Goal: Connect with others: Connect with others

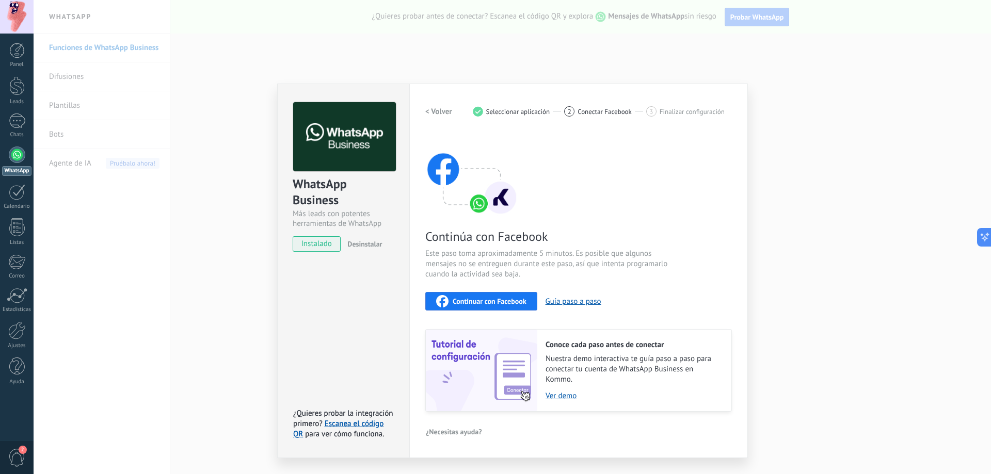
click at [576, 110] on div "2 Conectar Facebook" at bounding box center [605, 111] width 82 height 10
click at [577, 109] on div "2 Conectar Facebook" at bounding box center [605, 111] width 82 height 10
click at [667, 110] on span "Finalizar configuración" at bounding box center [692, 112] width 65 height 8
drag, startPoint x: 579, startPoint y: 110, endPoint x: 635, endPoint y: 105, distance: 56.0
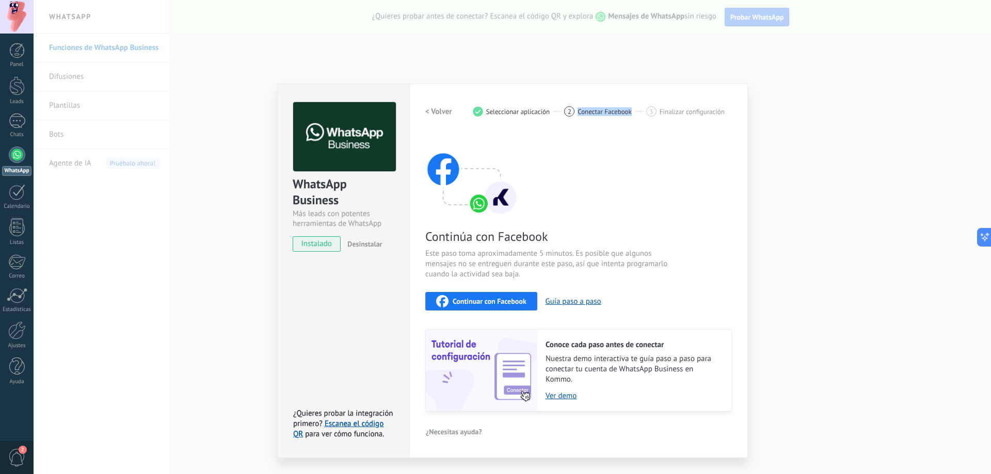
click at [634, 105] on div "< Volver 1 Seleccionar aplicación 2 Conectar Facebook 3 Finalizar configuración" at bounding box center [578, 111] width 307 height 19
click at [635, 105] on div "< Volver 1 Seleccionar aplicación 2 Conectar Facebook 3 Finalizar configuración" at bounding box center [578, 111] width 307 height 19
drag, startPoint x: 635, startPoint y: 105, endPoint x: 574, endPoint y: 113, distance: 61.9
click at [574, 113] on div "< Volver 1 Seleccionar aplicación 2 Conectar Facebook 3 Finalizar configuración" at bounding box center [578, 111] width 307 height 19
click at [574, 113] on div "2" at bounding box center [569, 111] width 10 height 10
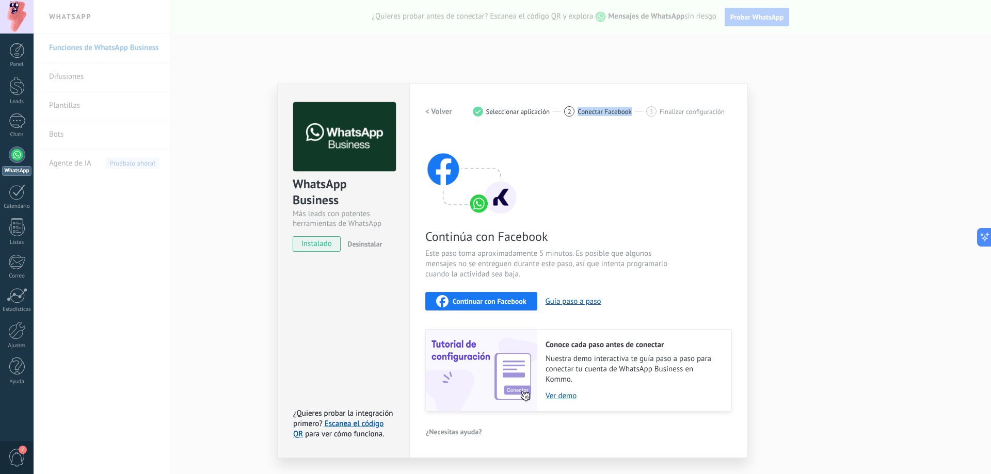
drag, startPoint x: 574, startPoint y: 113, endPoint x: 631, endPoint y: 117, distance: 57.5
click at [631, 117] on div "< Volver 1 Seleccionar aplicación 2 Conectar Facebook 3 Finalizar configuración" at bounding box center [578, 111] width 307 height 19
drag, startPoint x: 631, startPoint y: 117, endPoint x: 582, endPoint y: 111, distance: 48.9
click at [582, 111] on div "< Volver 1 Seleccionar aplicación 2 Conectar Facebook 3 Finalizar configuración" at bounding box center [578, 111] width 307 height 19
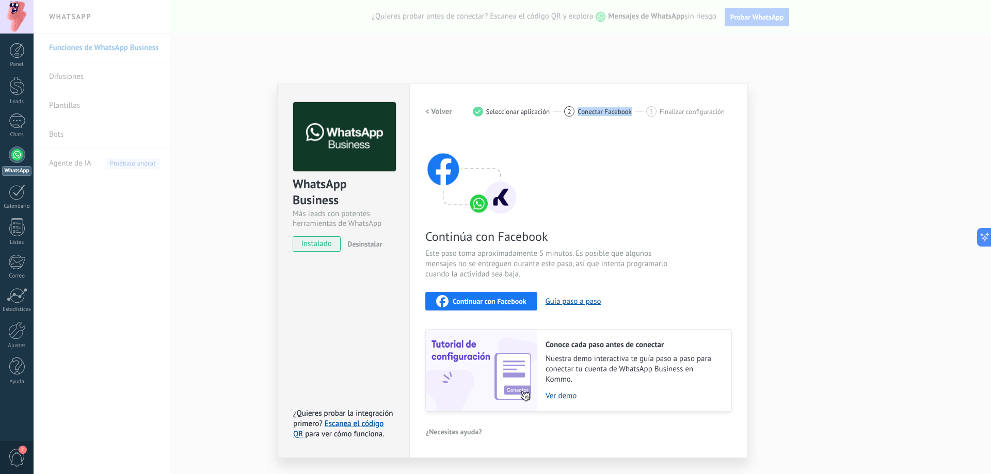
click at [582, 110] on span "Conectar Facebook" at bounding box center [605, 112] width 54 height 8
drag, startPoint x: 582, startPoint y: 110, endPoint x: 625, endPoint y: 118, distance: 44.1
click at [625, 118] on div "< Volver 1 Seleccionar aplicación 2 Conectar Facebook 3 Finalizar configuración" at bounding box center [578, 111] width 307 height 19
click at [627, 113] on span "Conectar Facebook" at bounding box center [605, 112] width 54 height 8
click at [632, 110] on div "2 Conectar Facebook" at bounding box center [605, 111] width 82 height 10
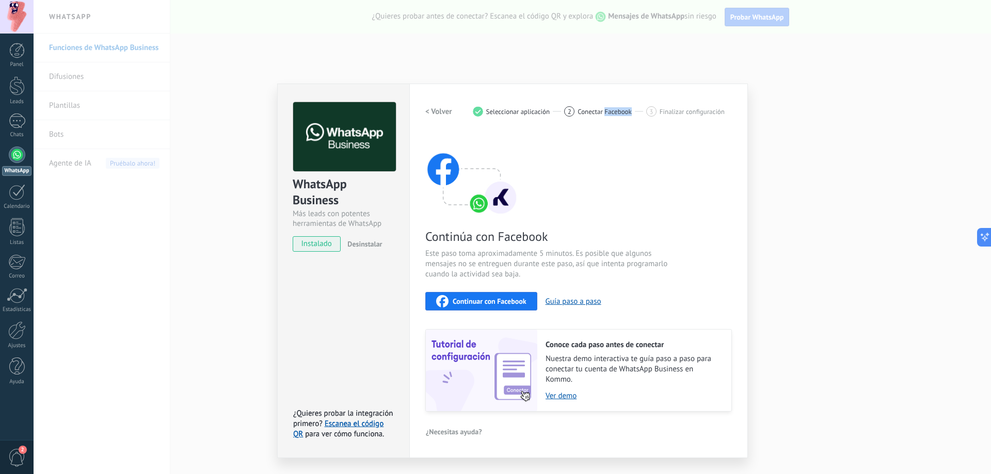
click at [632, 110] on div "2 Conectar Facebook" at bounding box center [605, 111] width 82 height 10
drag, startPoint x: 620, startPoint y: 108, endPoint x: 575, endPoint y: 110, distance: 44.4
click at [581, 108] on div "2 Conectar Facebook" at bounding box center [605, 111] width 82 height 10
click at [575, 111] on div "2" at bounding box center [569, 111] width 10 height 10
drag, startPoint x: 575, startPoint y: 111, endPoint x: 634, endPoint y: 119, distance: 59.9
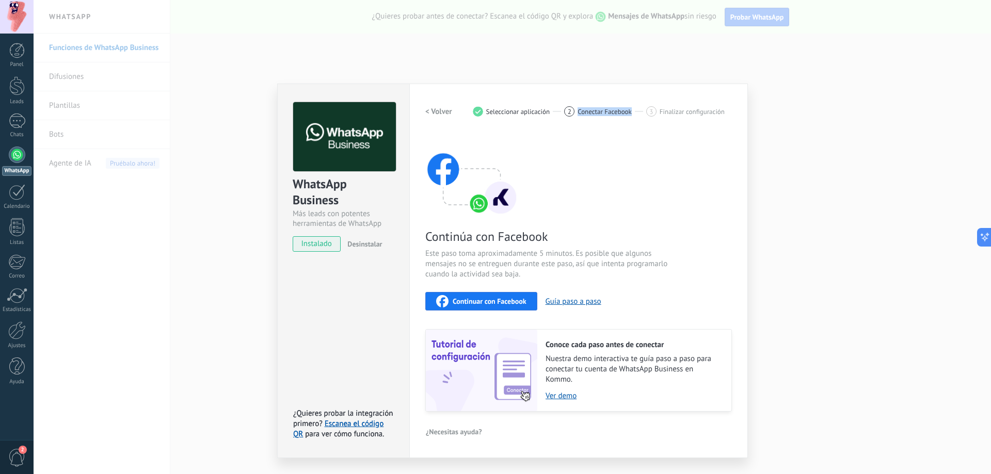
click at [634, 119] on div "< Volver 1 Seleccionar aplicación 2 Conectar Facebook 3 Finalizar configuración" at bounding box center [578, 111] width 307 height 19
click at [635, 116] on div "2 Conectar Facebook" at bounding box center [605, 111] width 82 height 10
click at [633, 114] on div "2 Conectar Facebook" at bounding box center [605, 111] width 82 height 10
drag, startPoint x: 633, startPoint y: 114, endPoint x: 580, endPoint y: 115, distance: 52.7
click at [580, 115] on div "2 Conectar Facebook" at bounding box center [605, 111] width 82 height 10
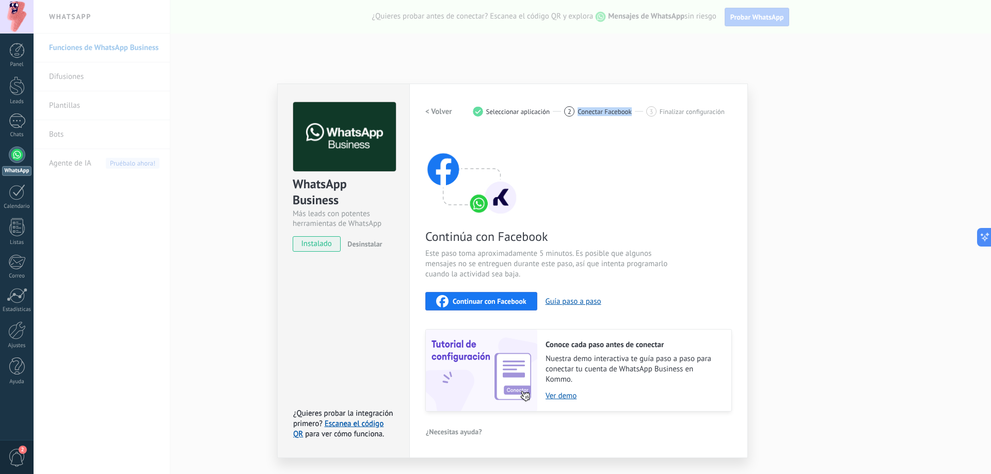
click at [581, 115] on span "Conectar Facebook" at bounding box center [605, 112] width 54 height 8
drag, startPoint x: 581, startPoint y: 115, endPoint x: 629, endPoint y: 118, distance: 48.6
click at [625, 119] on div "< Volver 1 Seleccionar aplicación 2 Conectar Facebook 3 Finalizar configuración" at bounding box center [578, 111] width 307 height 19
click at [634, 114] on div "2 Conectar Facebook" at bounding box center [605, 111] width 82 height 10
click at [614, 111] on span "Conectar Facebook" at bounding box center [605, 112] width 54 height 8
